Goal: Navigation & Orientation: Find specific page/section

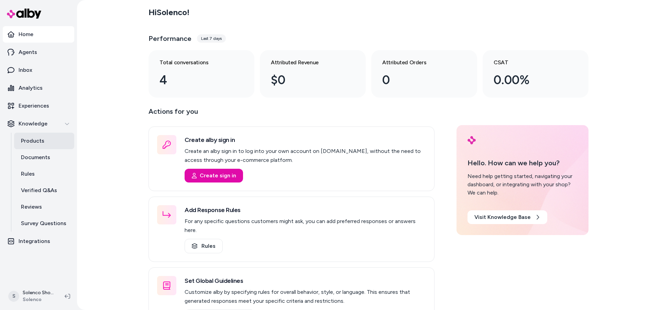
click at [48, 143] on link "Products" at bounding box center [44, 141] width 60 height 17
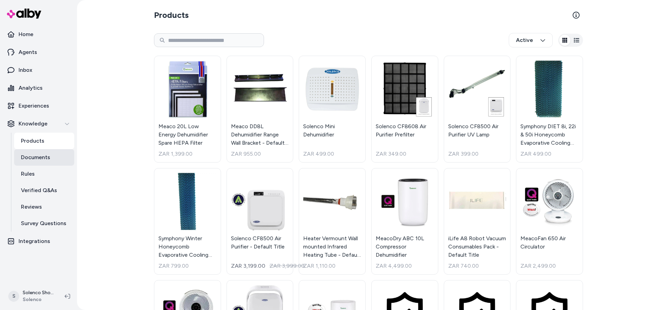
click at [48, 164] on link "Documents" at bounding box center [44, 157] width 60 height 17
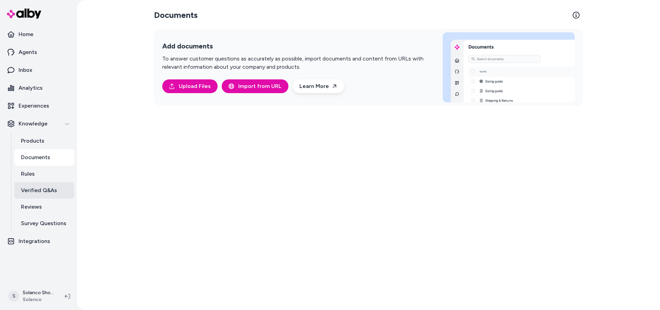
click at [52, 191] on p "Verified Q&As" at bounding box center [39, 190] width 36 height 8
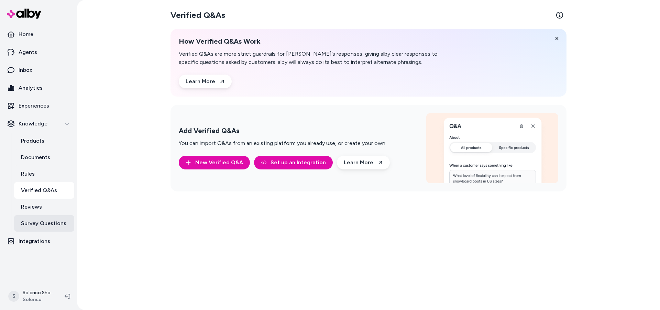
click at [47, 224] on p "Survey Questions" at bounding box center [43, 223] width 45 height 8
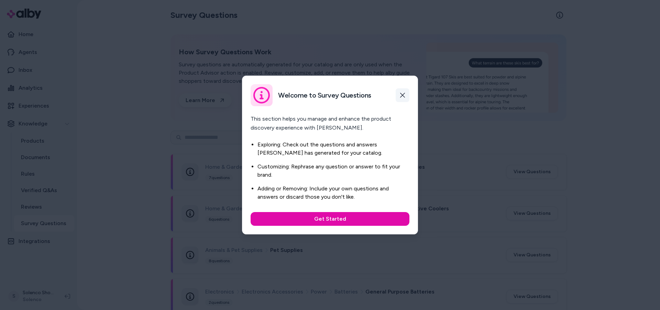
click at [405, 97] on icon "button" at bounding box center [403, 96] width 6 height 6
